Goal: Information Seeking & Learning: Learn about a topic

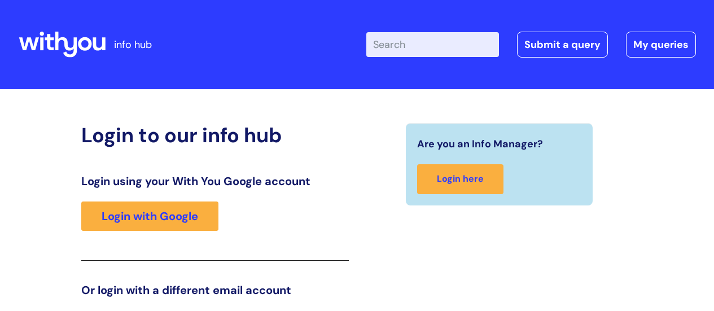
click at [139, 201] on link "Login with Google" at bounding box center [149, 215] width 137 height 29
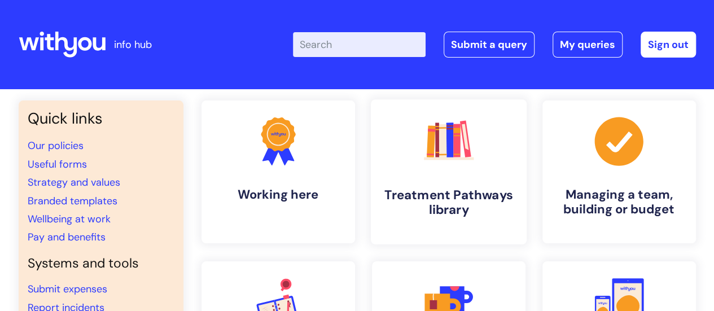
click at [470, 159] on rect at bounding box center [449, 158] width 50 height 3
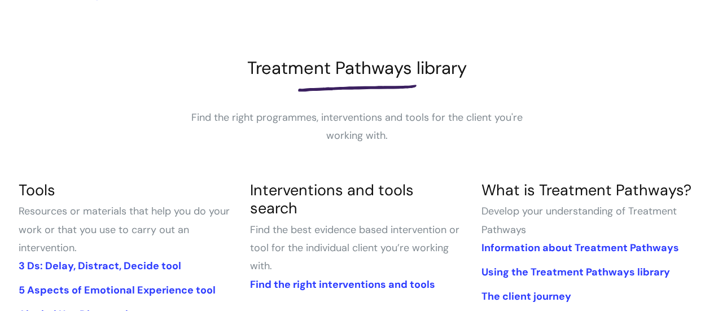
scroll to position [120, 0]
click at [391, 277] on link "Find the right interventions and tools" at bounding box center [341, 284] width 185 height 14
